Goal: Navigation & Orientation: Find specific page/section

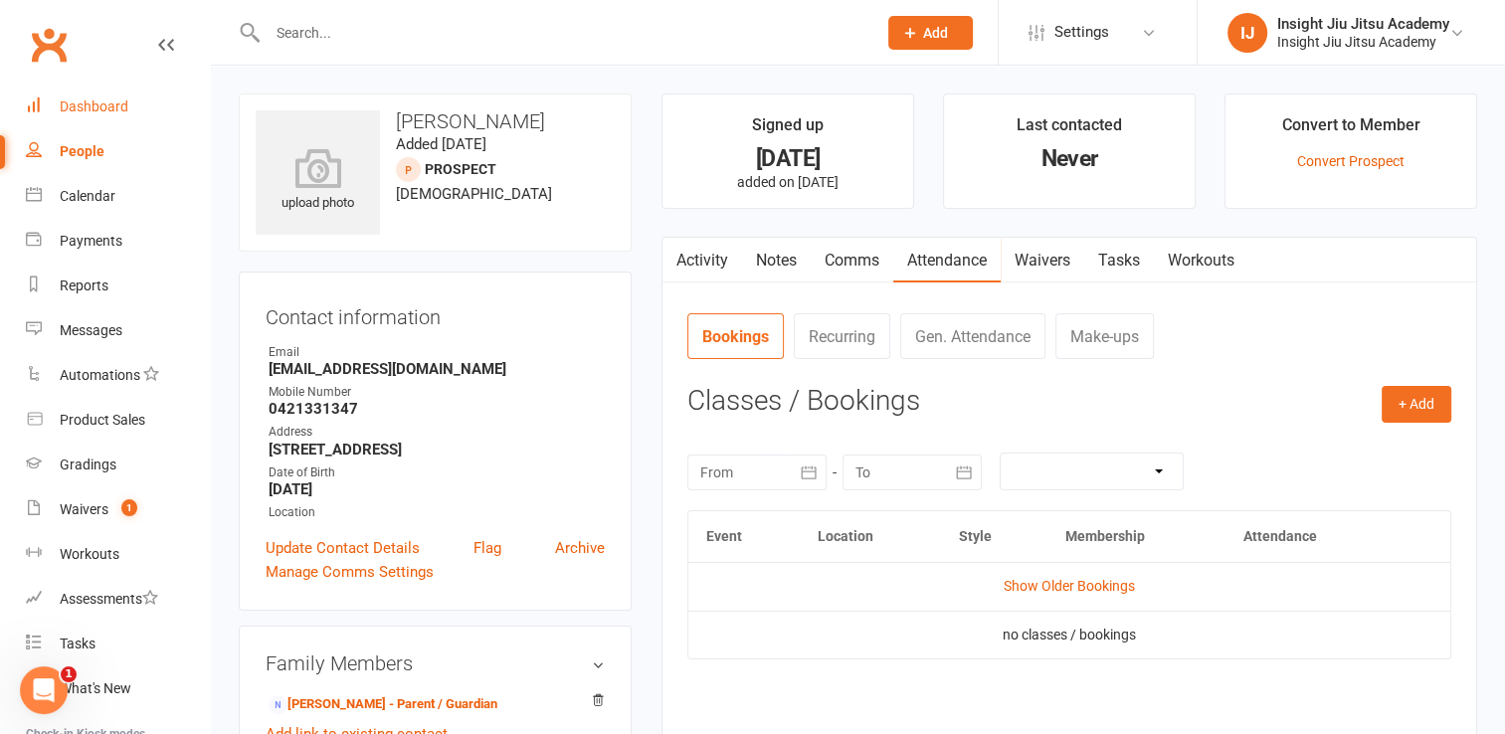
click at [93, 113] on div "Dashboard" at bounding box center [94, 107] width 69 height 16
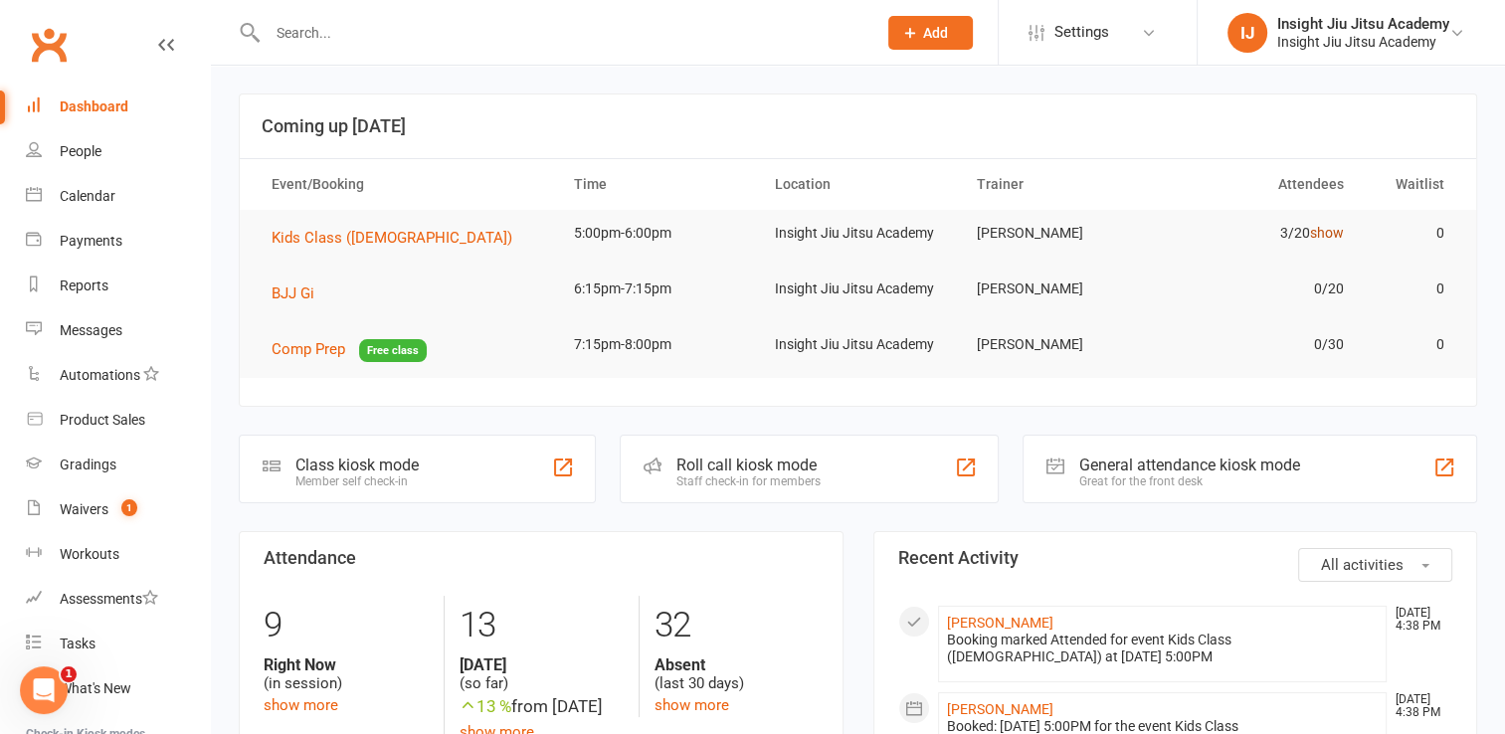
click at [1329, 237] on link "show" at bounding box center [1327, 233] width 34 height 16
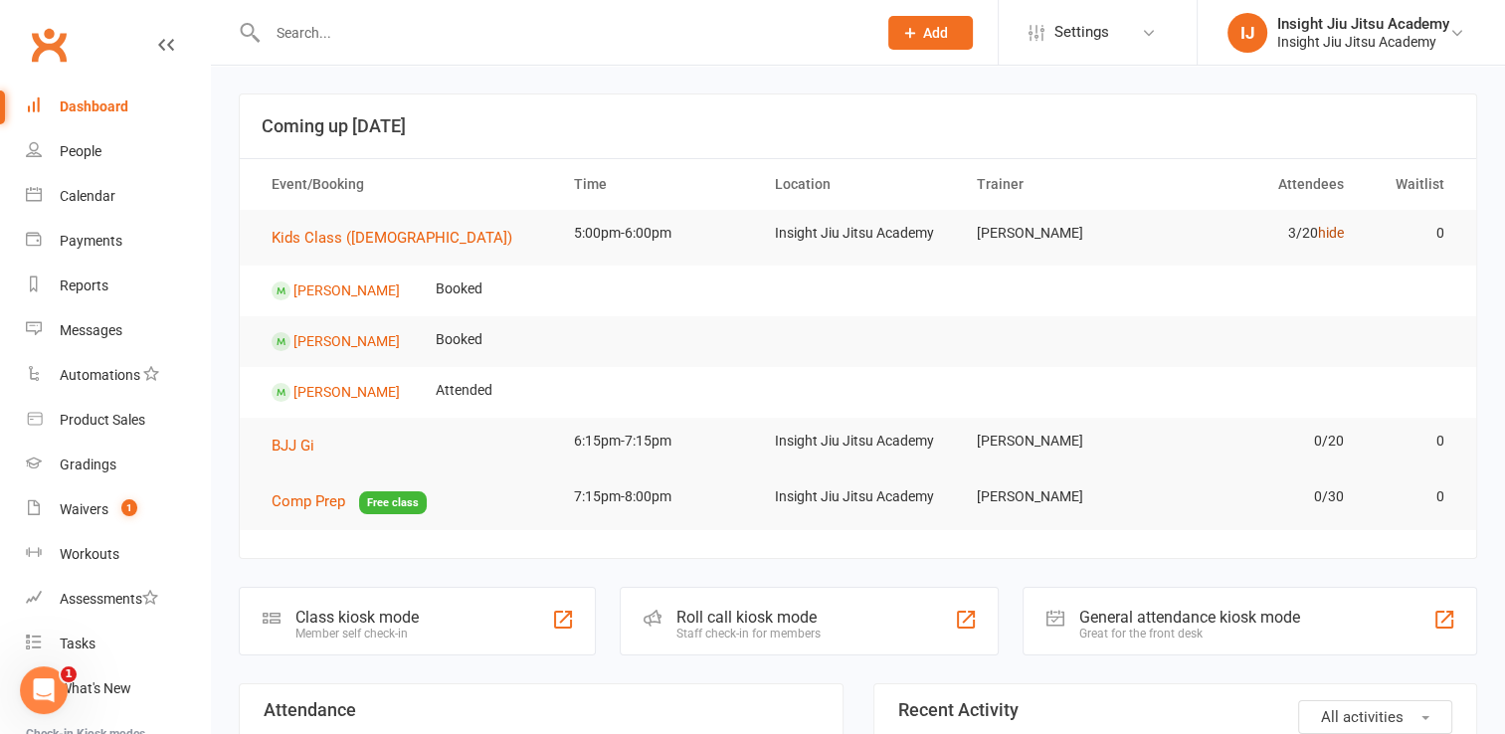
click at [1325, 241] on link "hide" at bounding box center [1331, 233] width 26 height 16
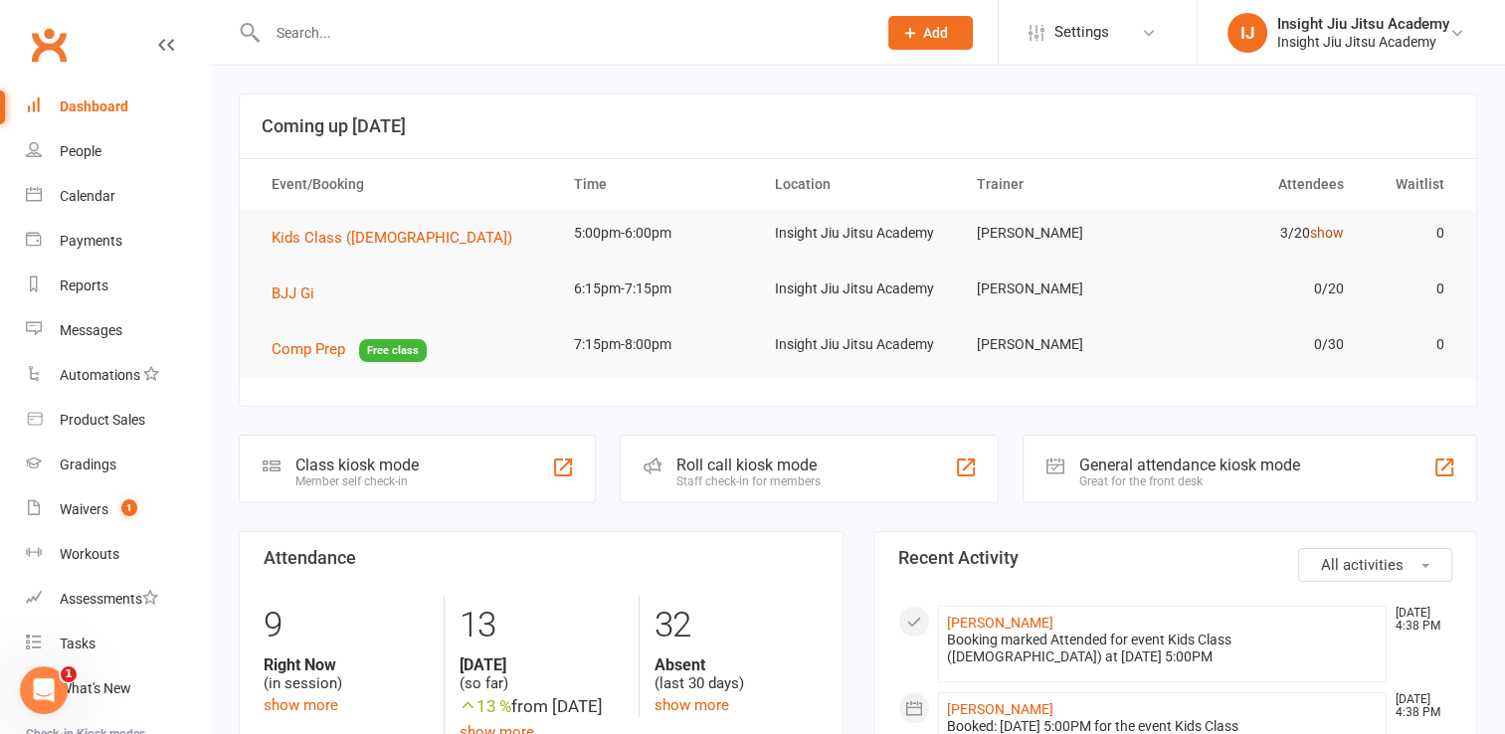
click at [1325, 241] on link "show" at bounding box center [1327, 233] width 34 height 16
